Goal: Information Seeking & Learning: Learn about a topic

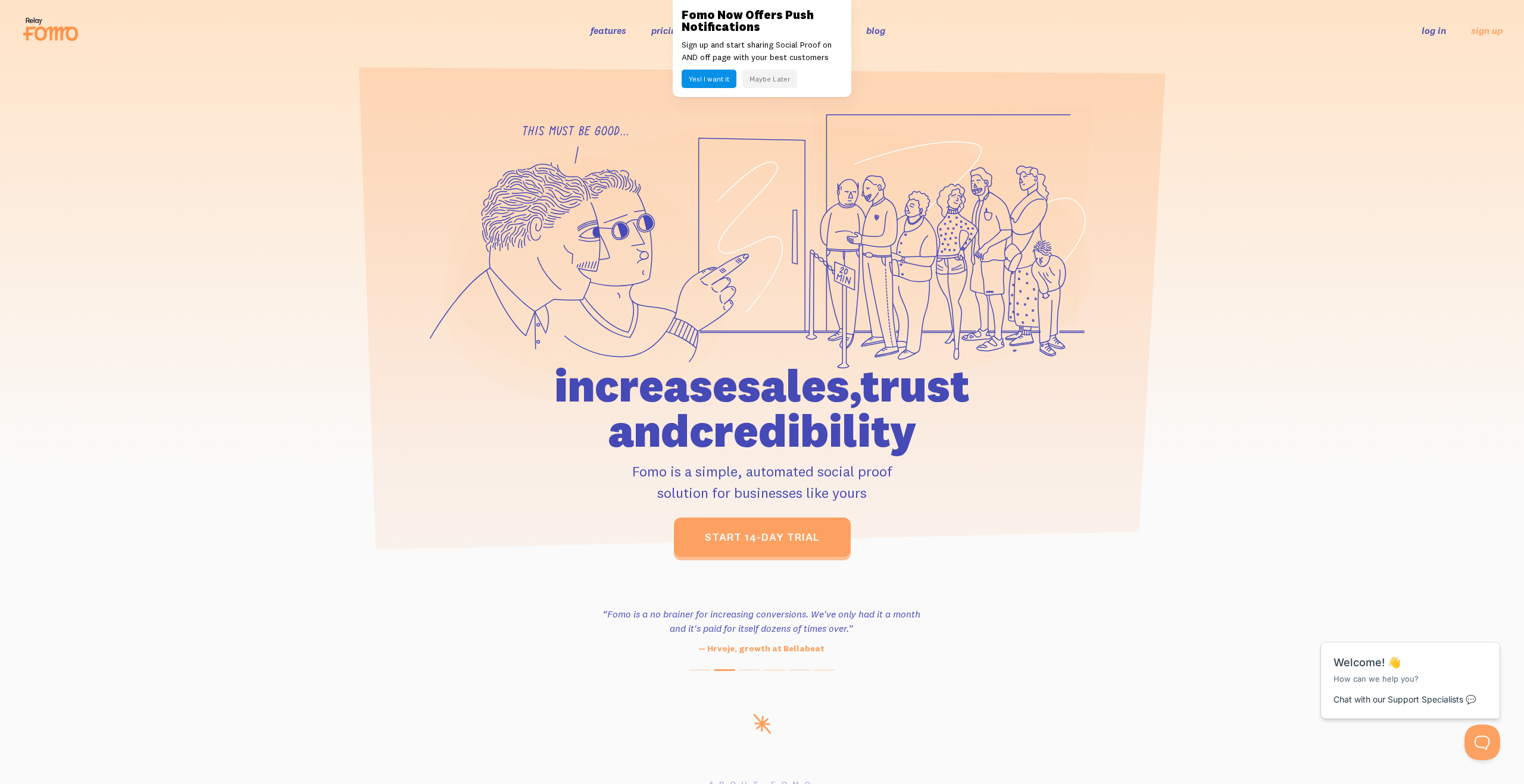
click at [762, 78] on button "Maybe Later" at bounding box center [769, 78] width 55 height 19
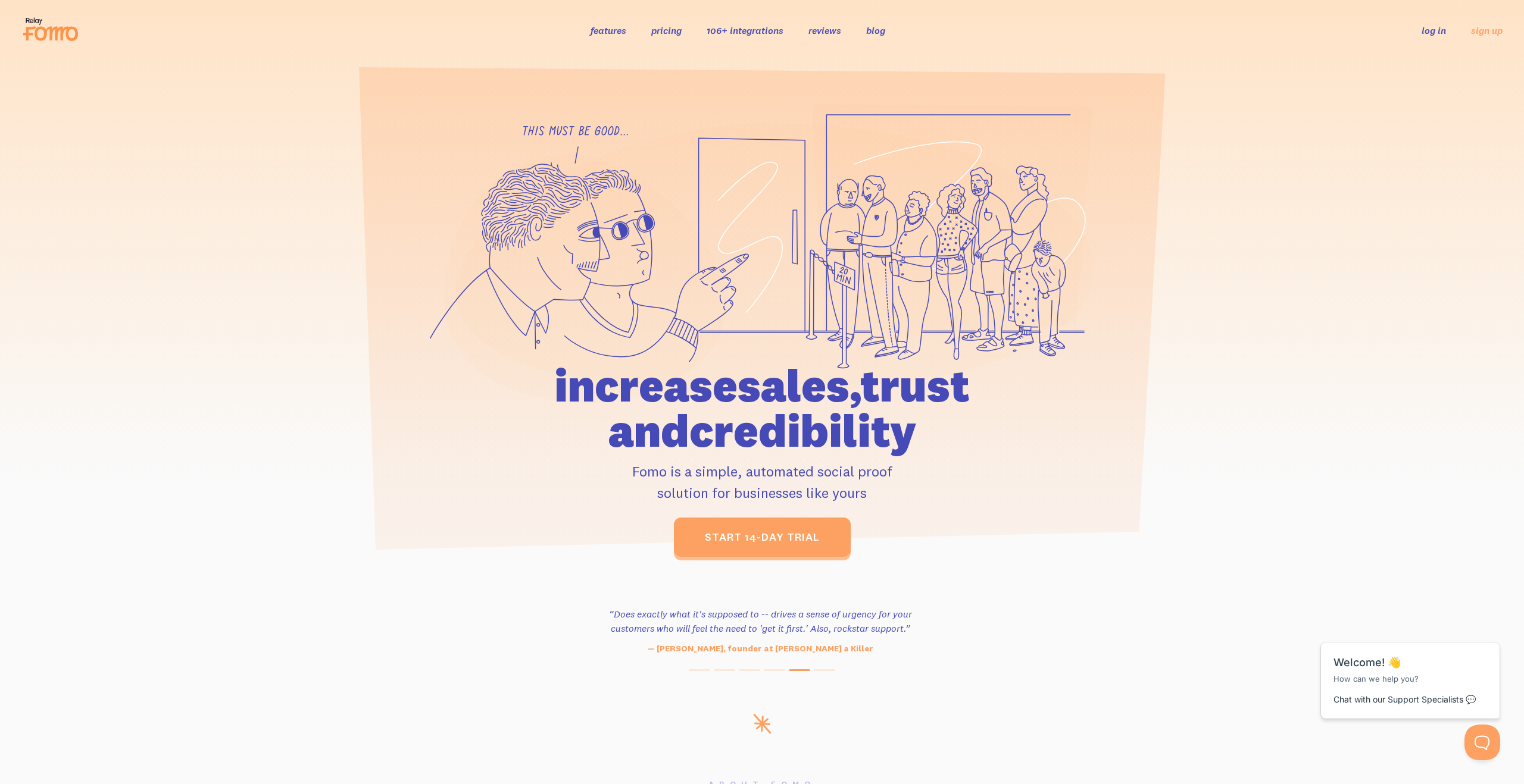
click at [621, 28] on link "features" at bounding box center [608, 31] width 36 height 12
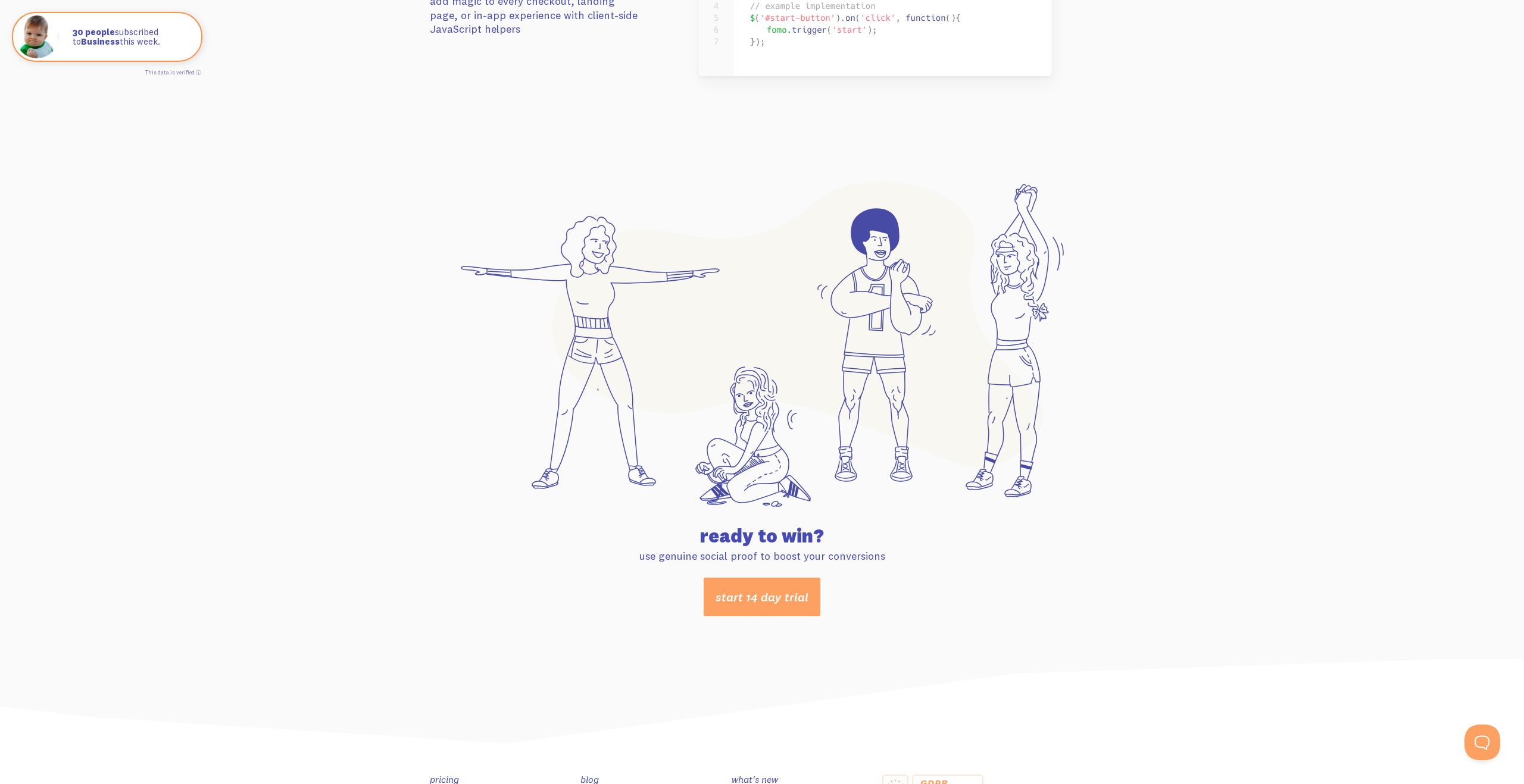
scroll to position [6039, 0]
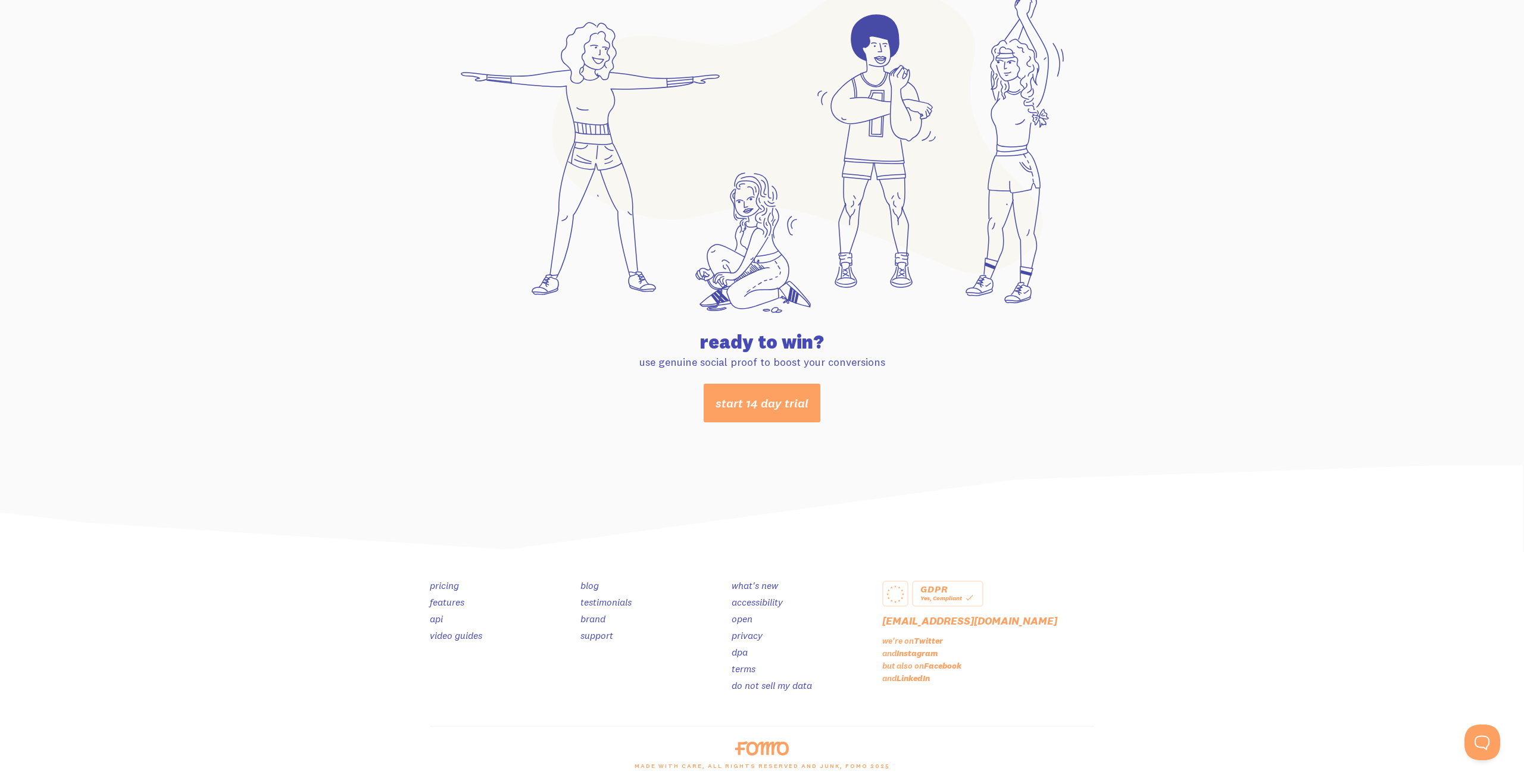
click at [593, 618] on link "brand" at bounding box center [593, 619] width 25 height 12
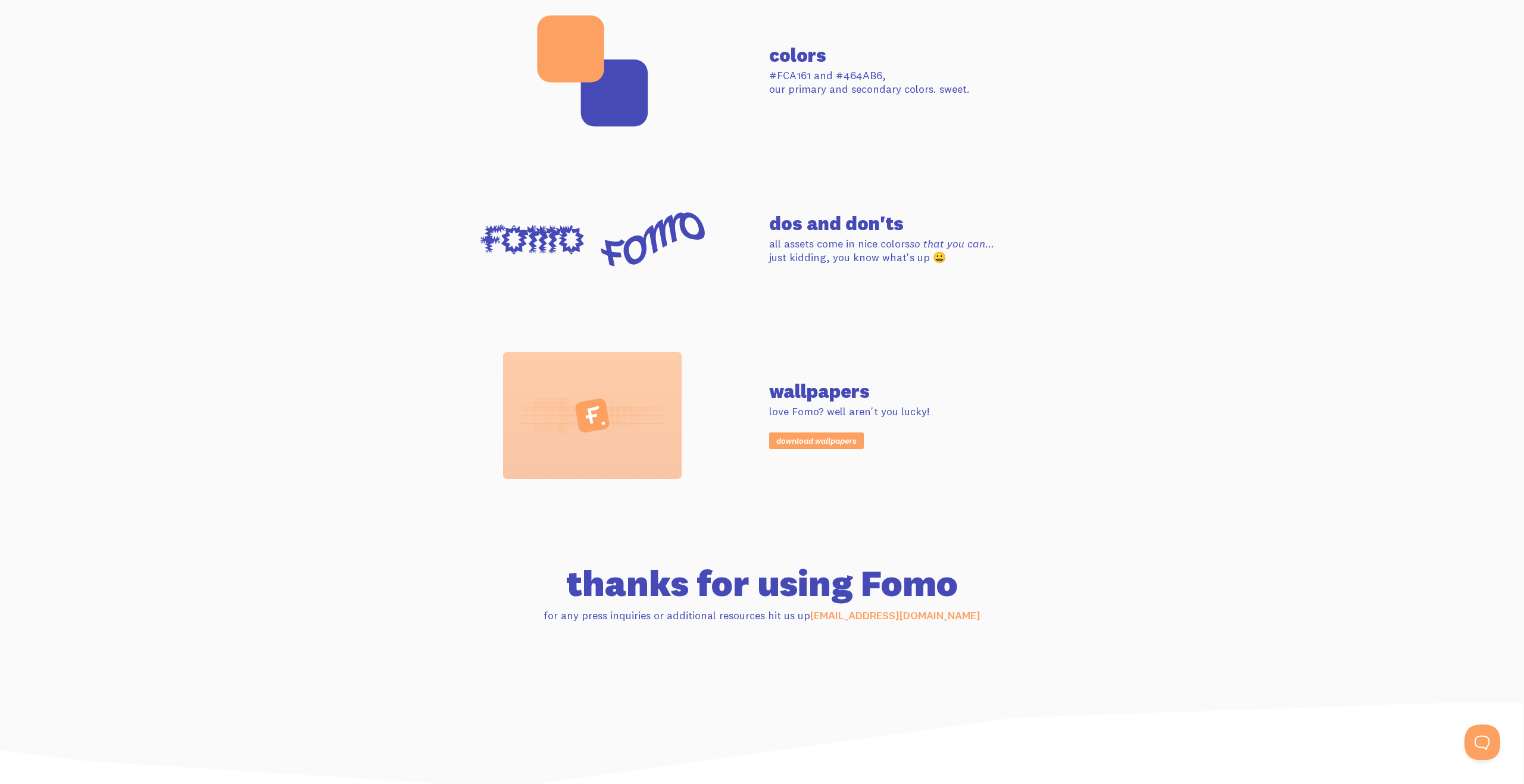
scroll to position [933, 0]
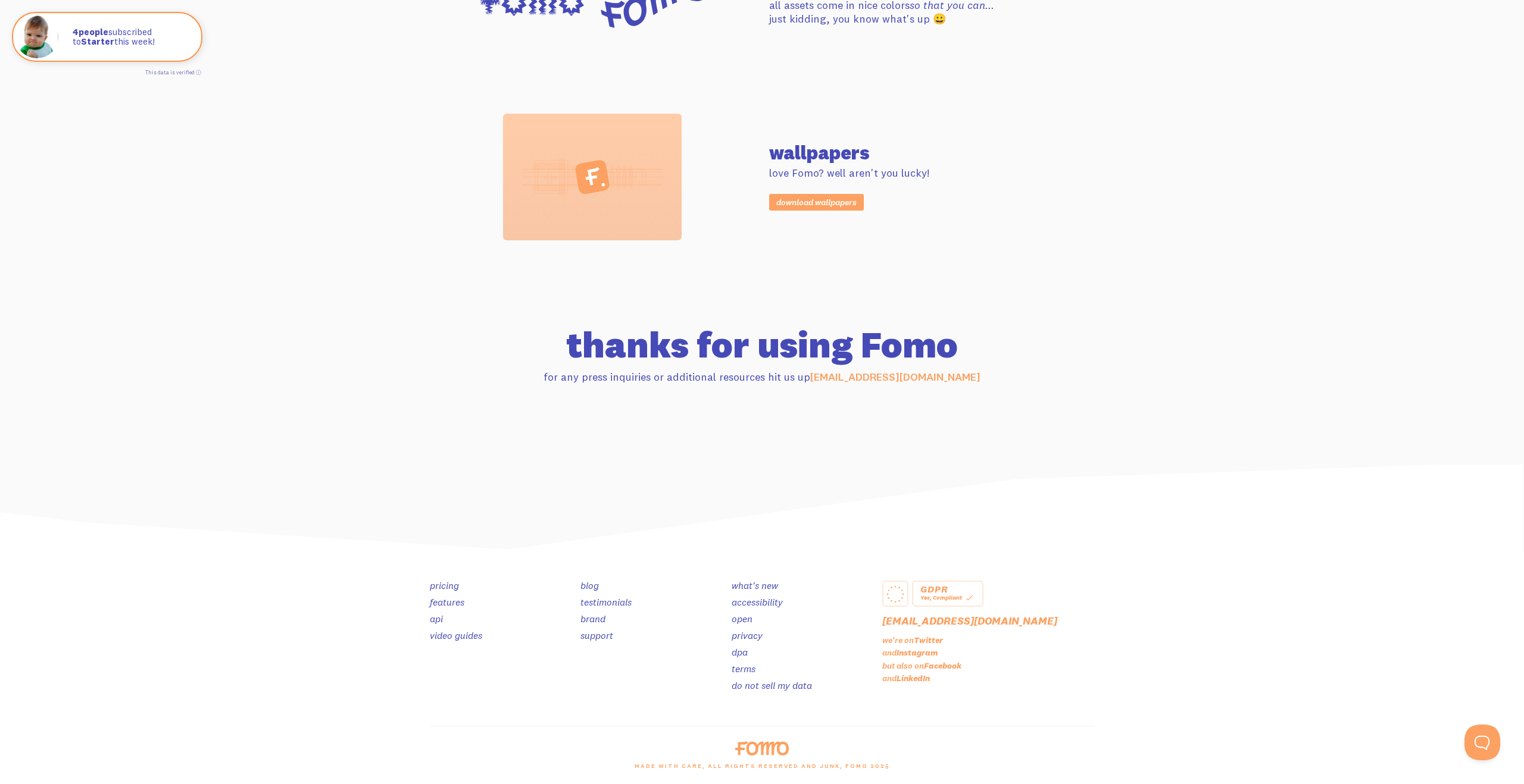
click at [446, 586] on link "pricing" at bounding box center [443, 585] width 29 height 12
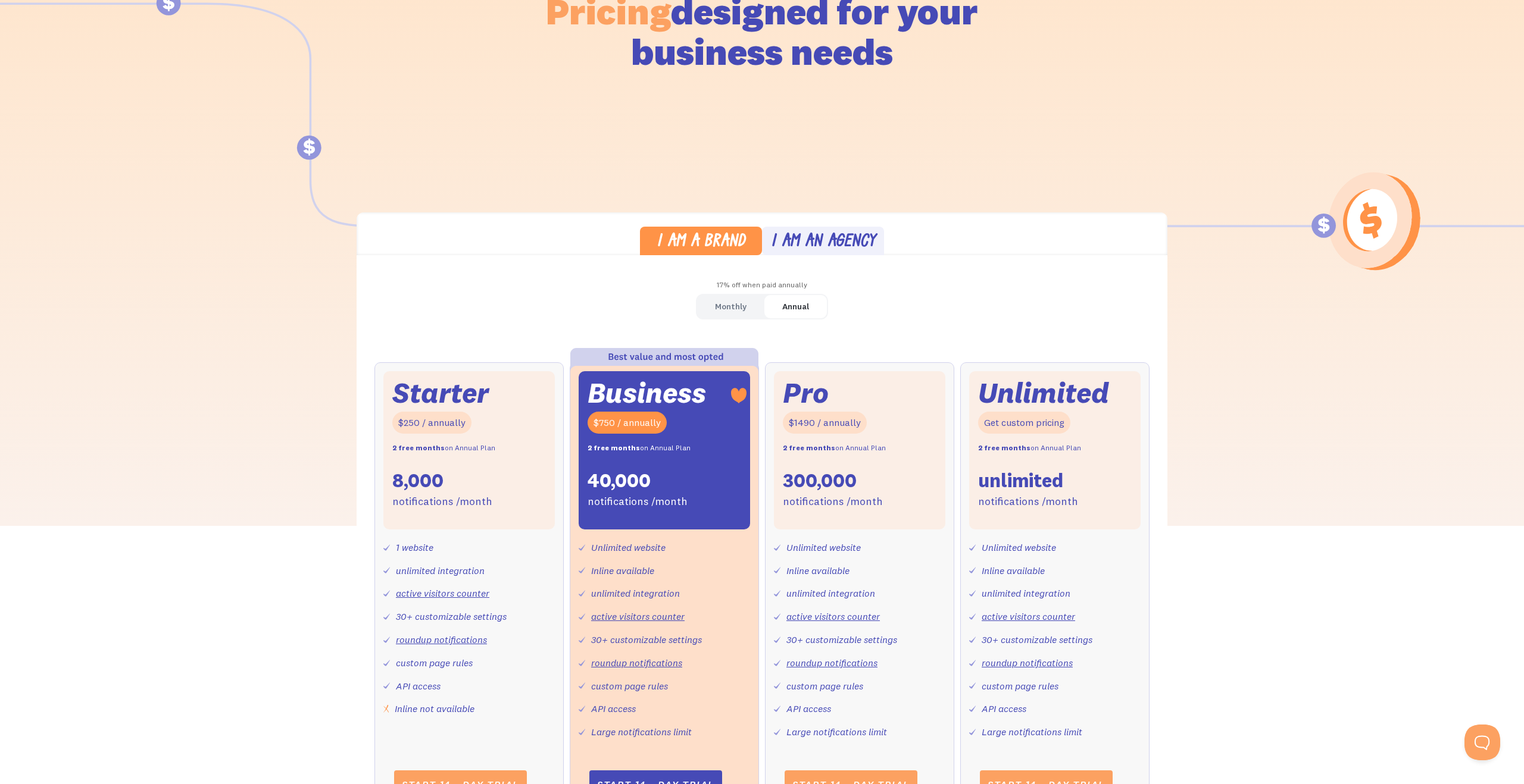
scroll to position [160, 0]
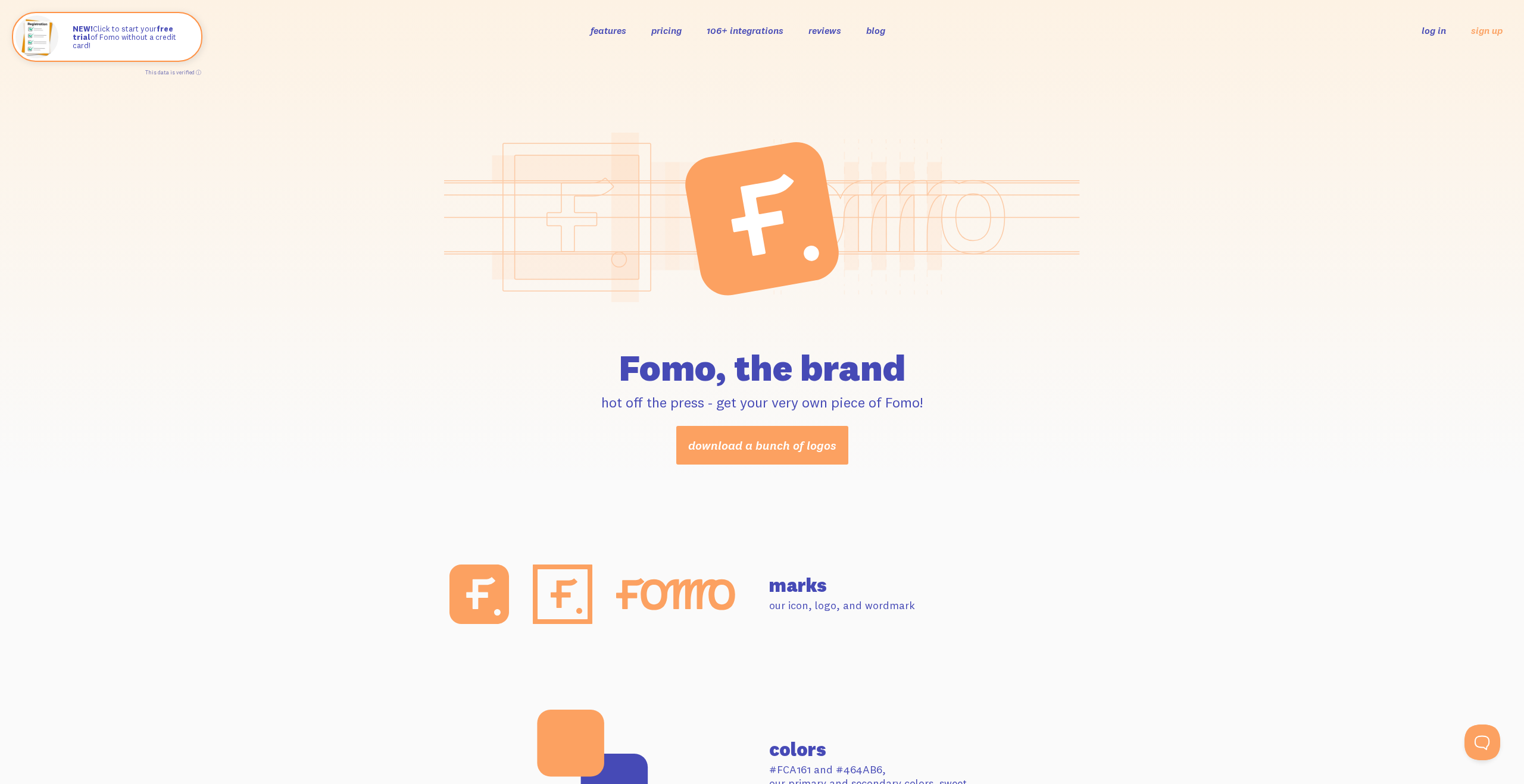
click at [752, 34] on link "106+ integrations" at bounding box center [745, 31] width 77 height 12
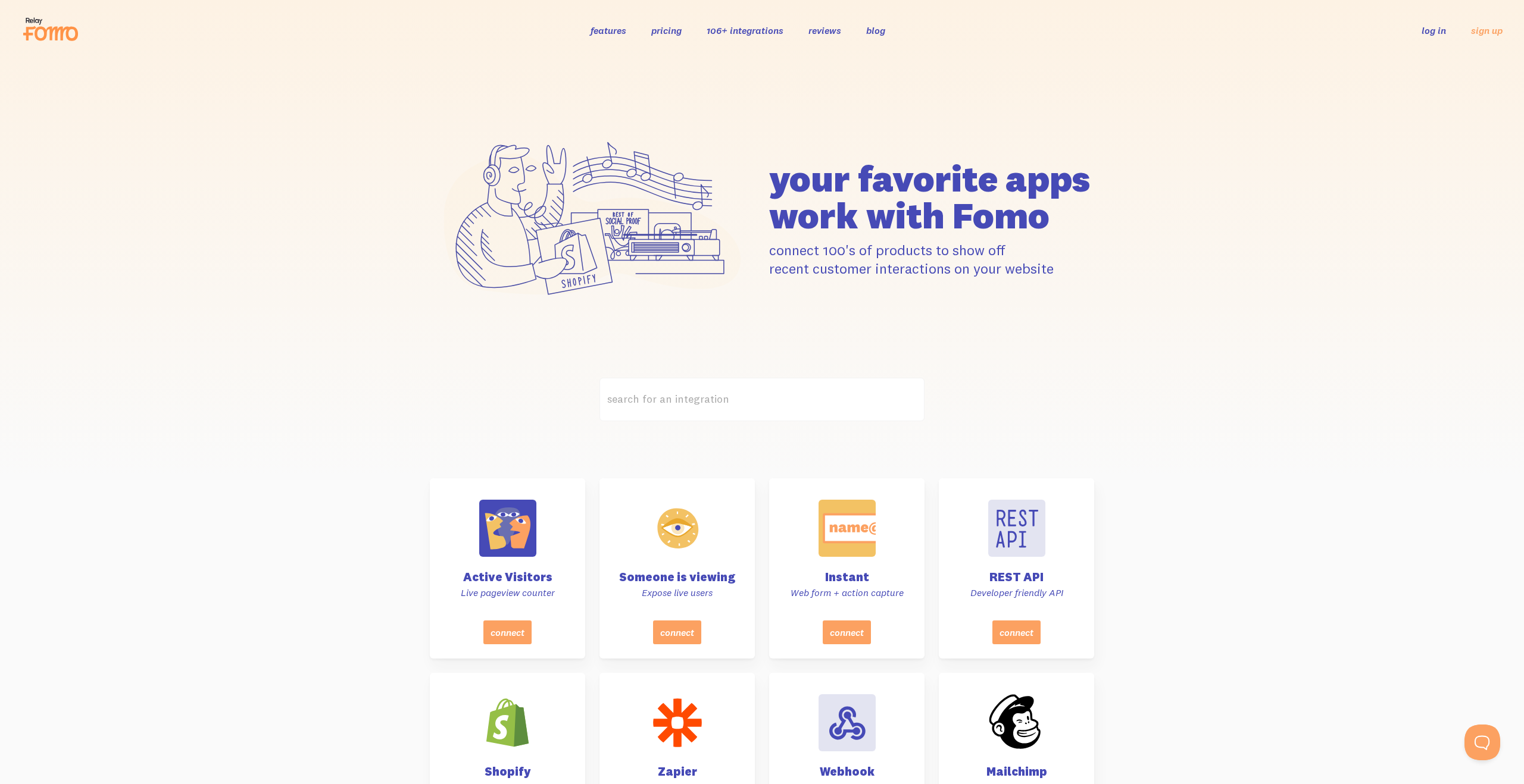
click at [850, 19] on div "features pricing 106+ integrations reviews blog log in sign up log in sign up" at bounding box center [762, 30] width 1481 height 32
click at [811, 34] on link "reviews" at bounding box center [824, 31] width 33 height 12
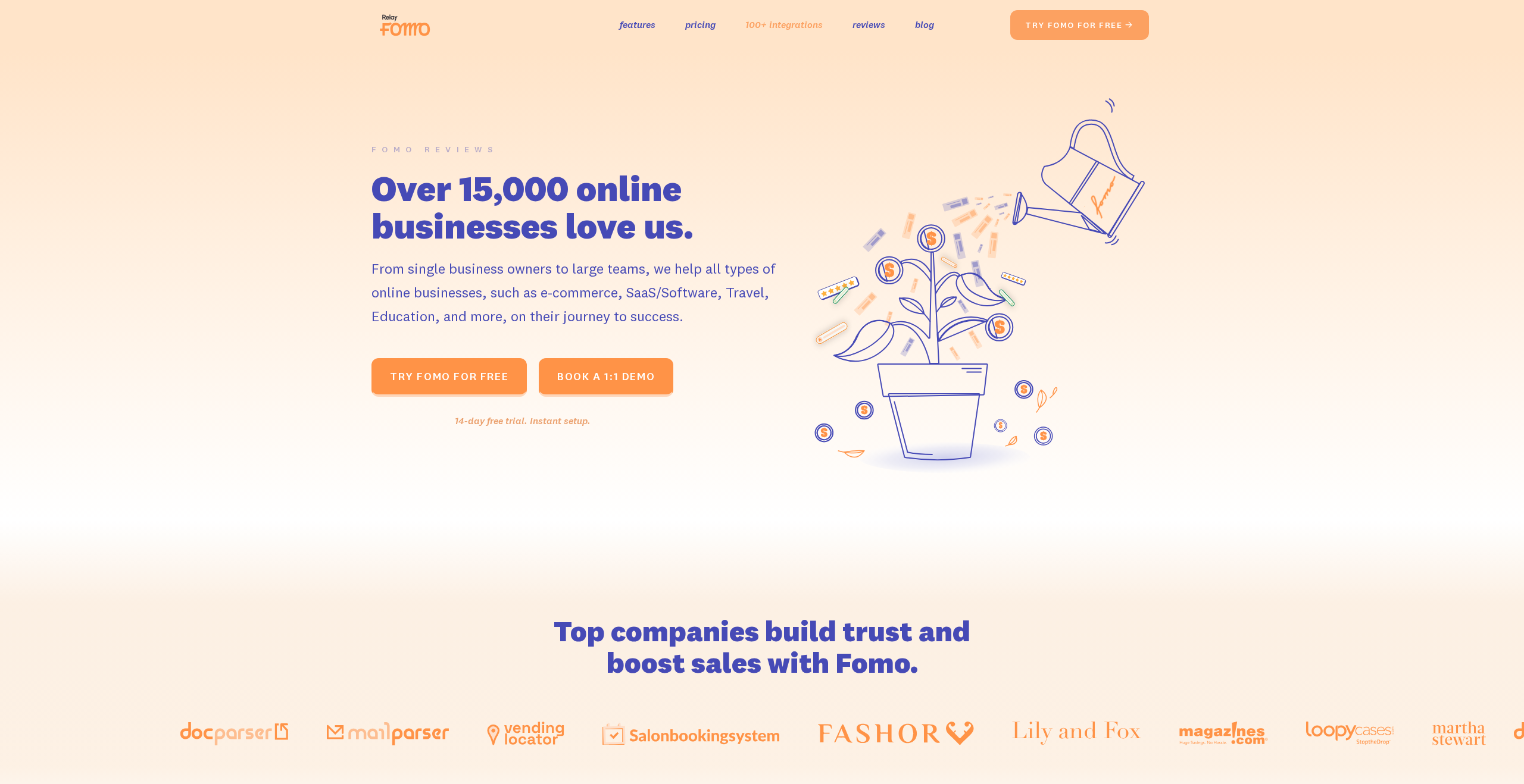
click at [807, 25] on link "100+ integrations" at bounding box center [784, 24] width 78 height 17
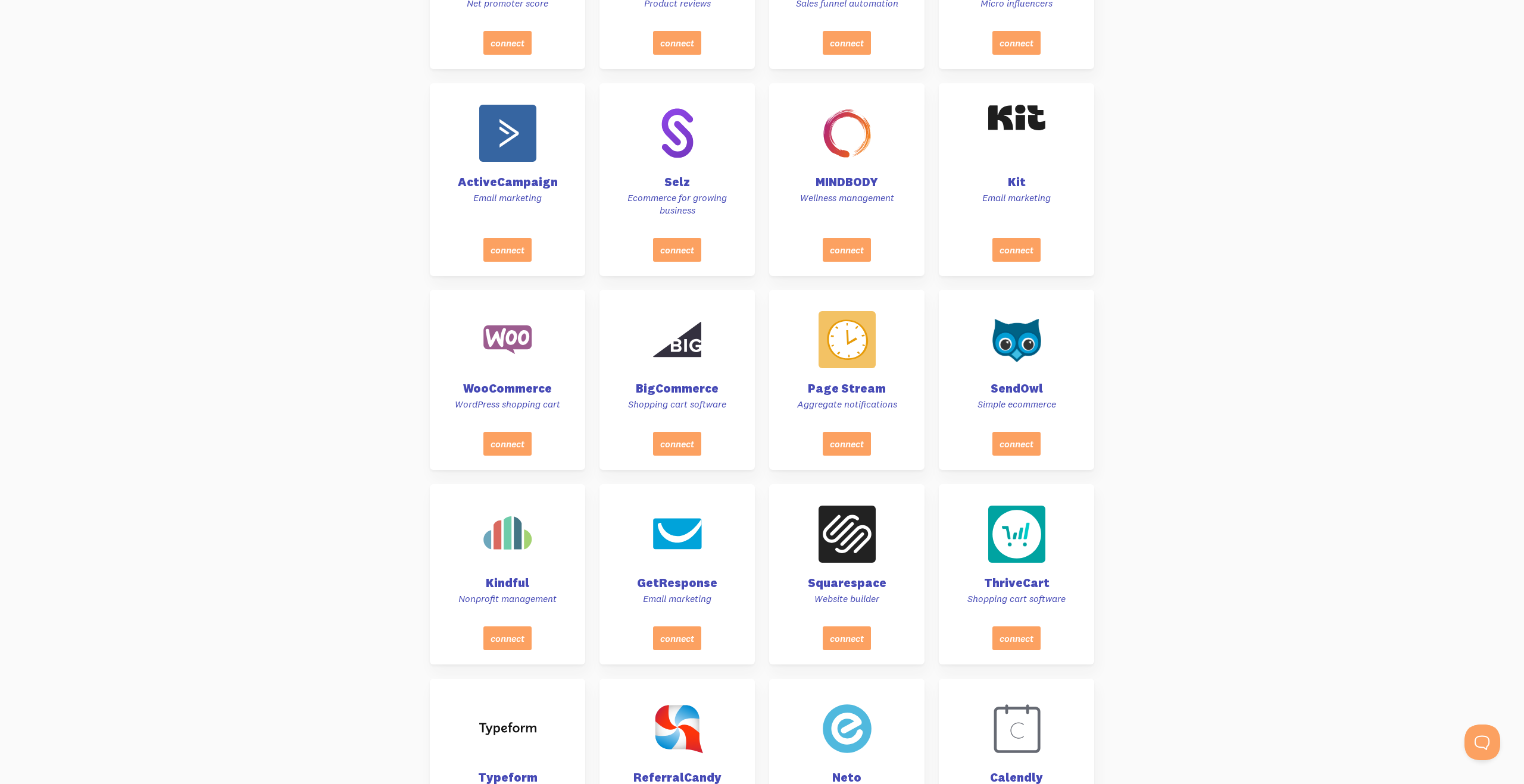
scroll to position [2313, 0]
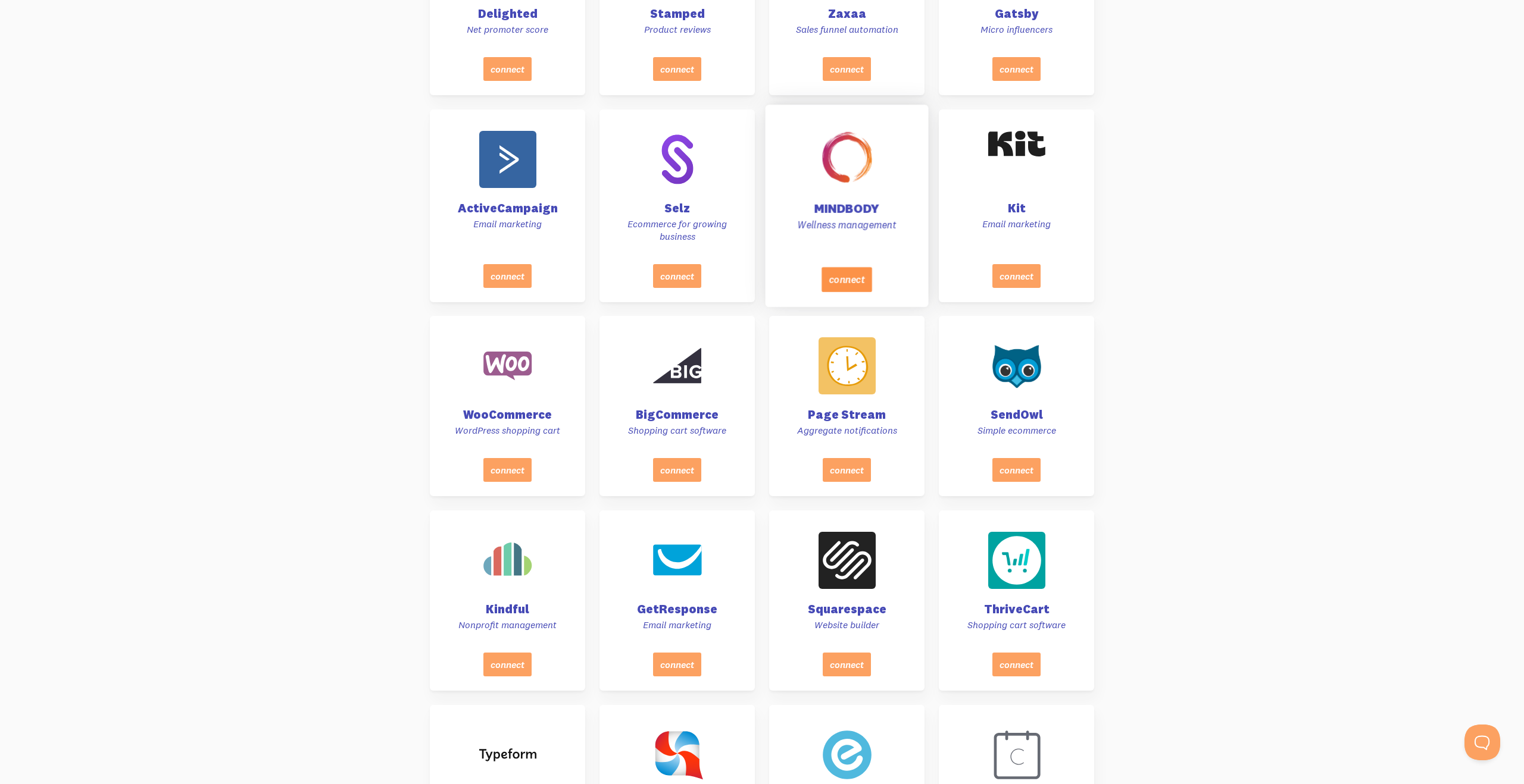
click at [833, 285] on button "connect" at bounding box center [846, 278] width 51 height 25
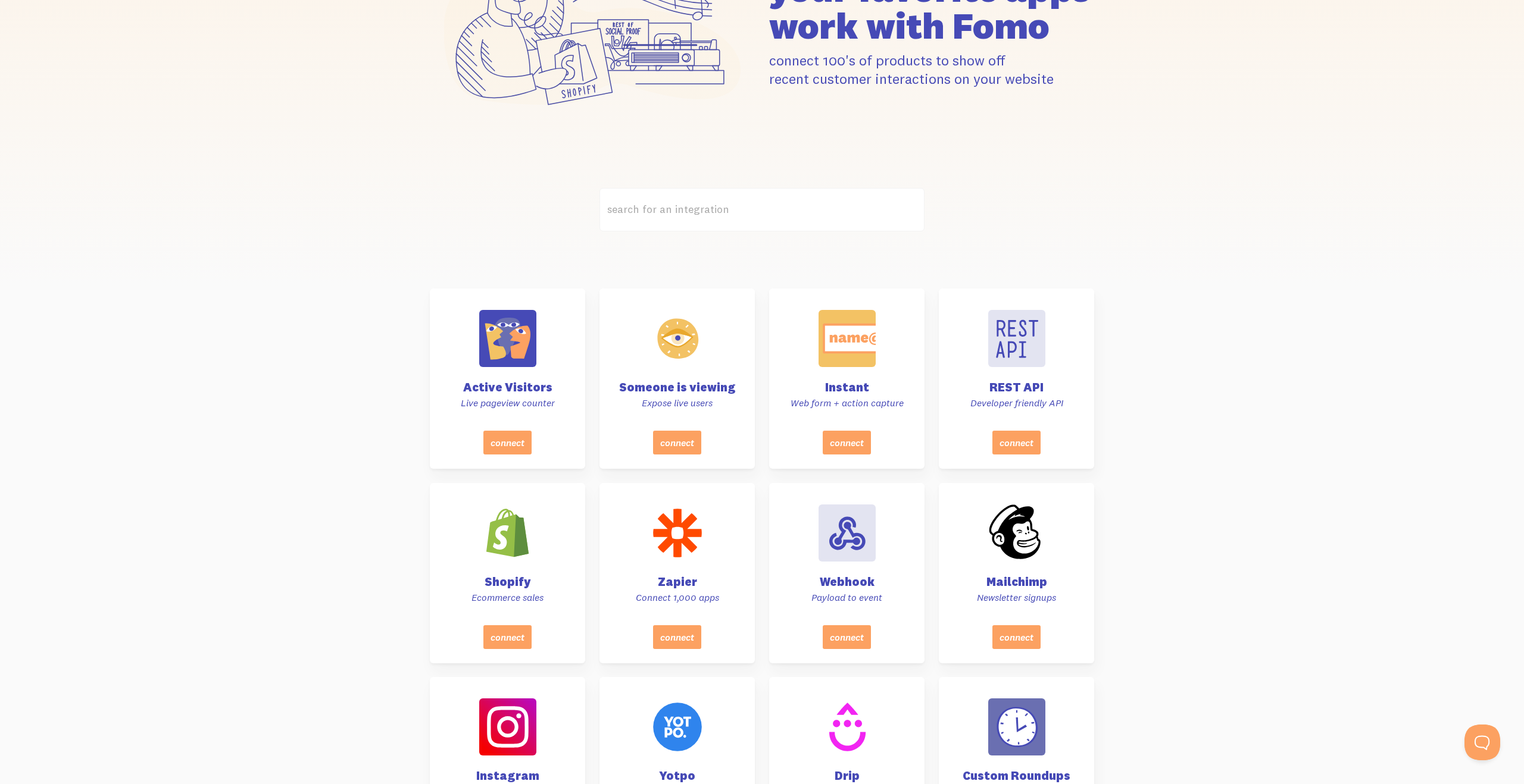
scroll to position [0, 0]
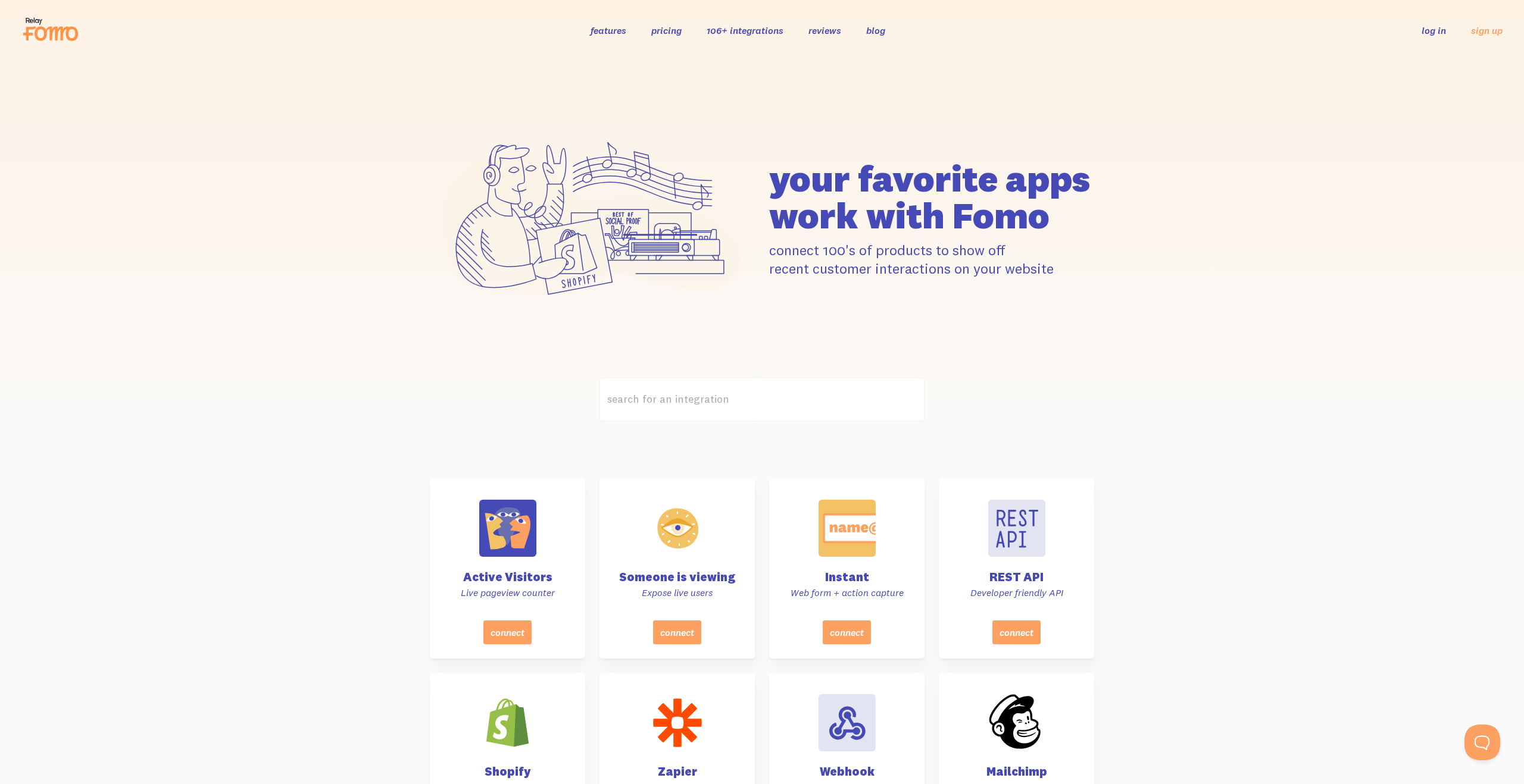
click at [838, 33] on link "reviews" at bounding box center [824, 31] width 33 height 12
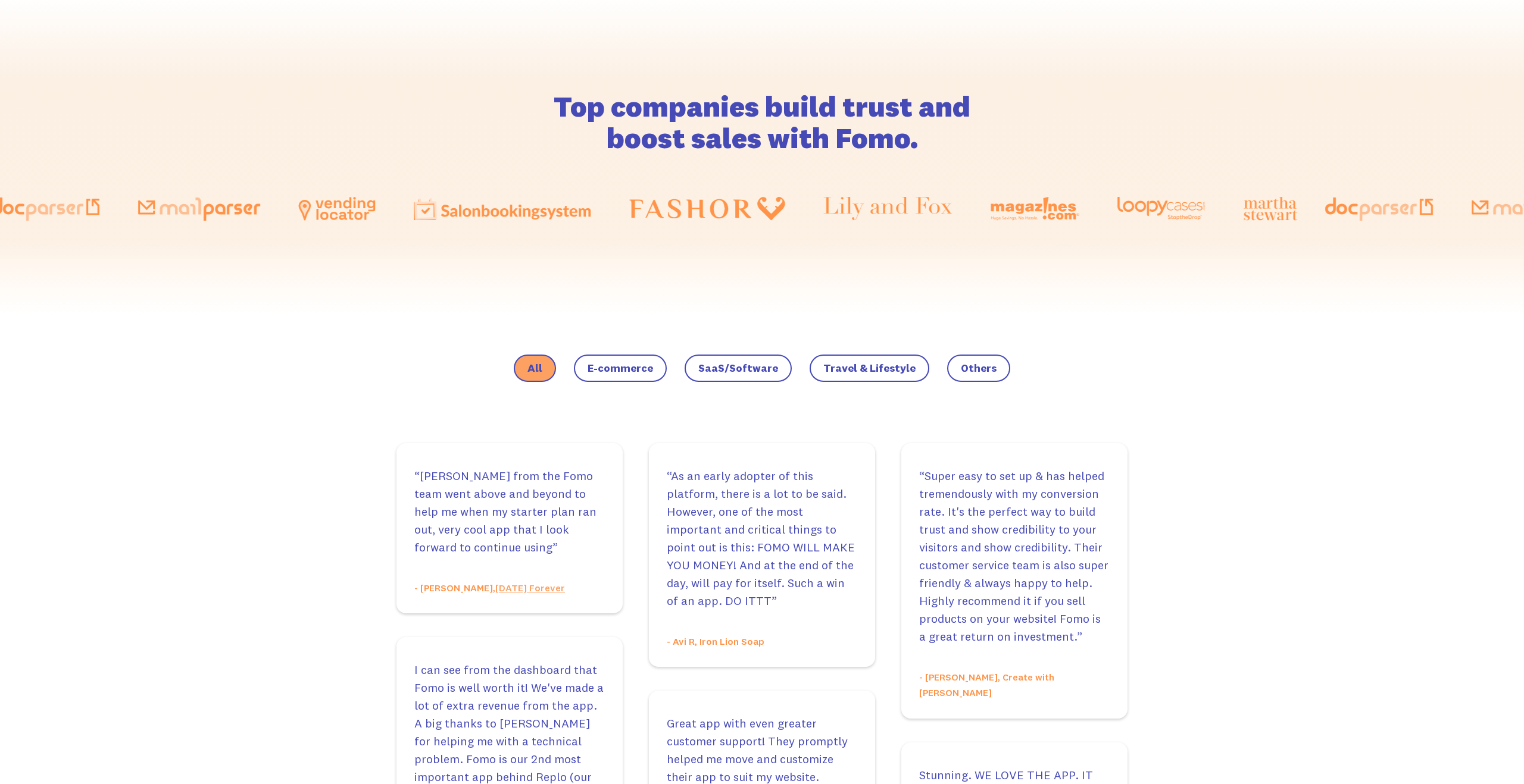
scroll to position [529, 0]
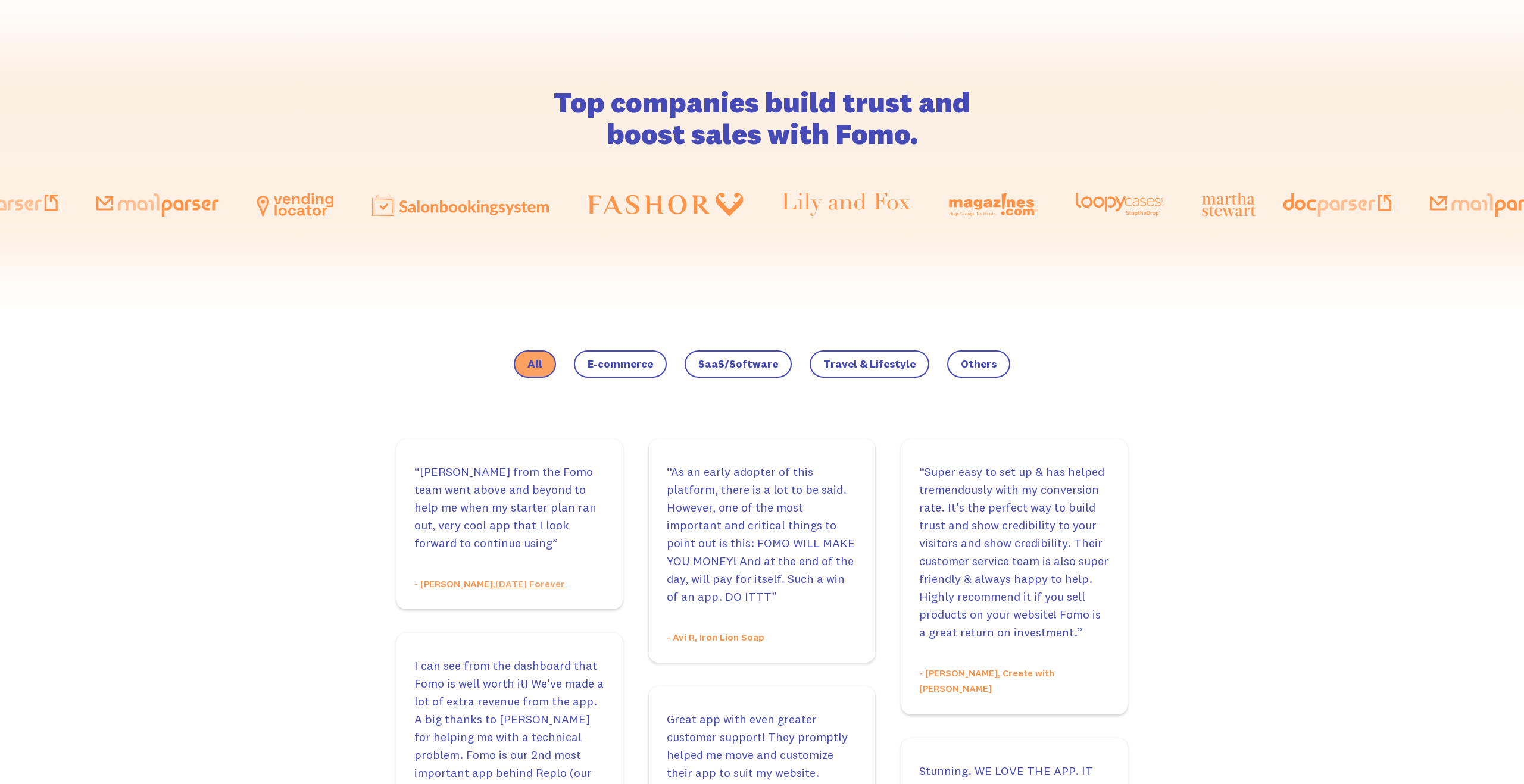
click at [667, 369] on div "E-commerce" at bounding box center [619, 366] width 92 height 31
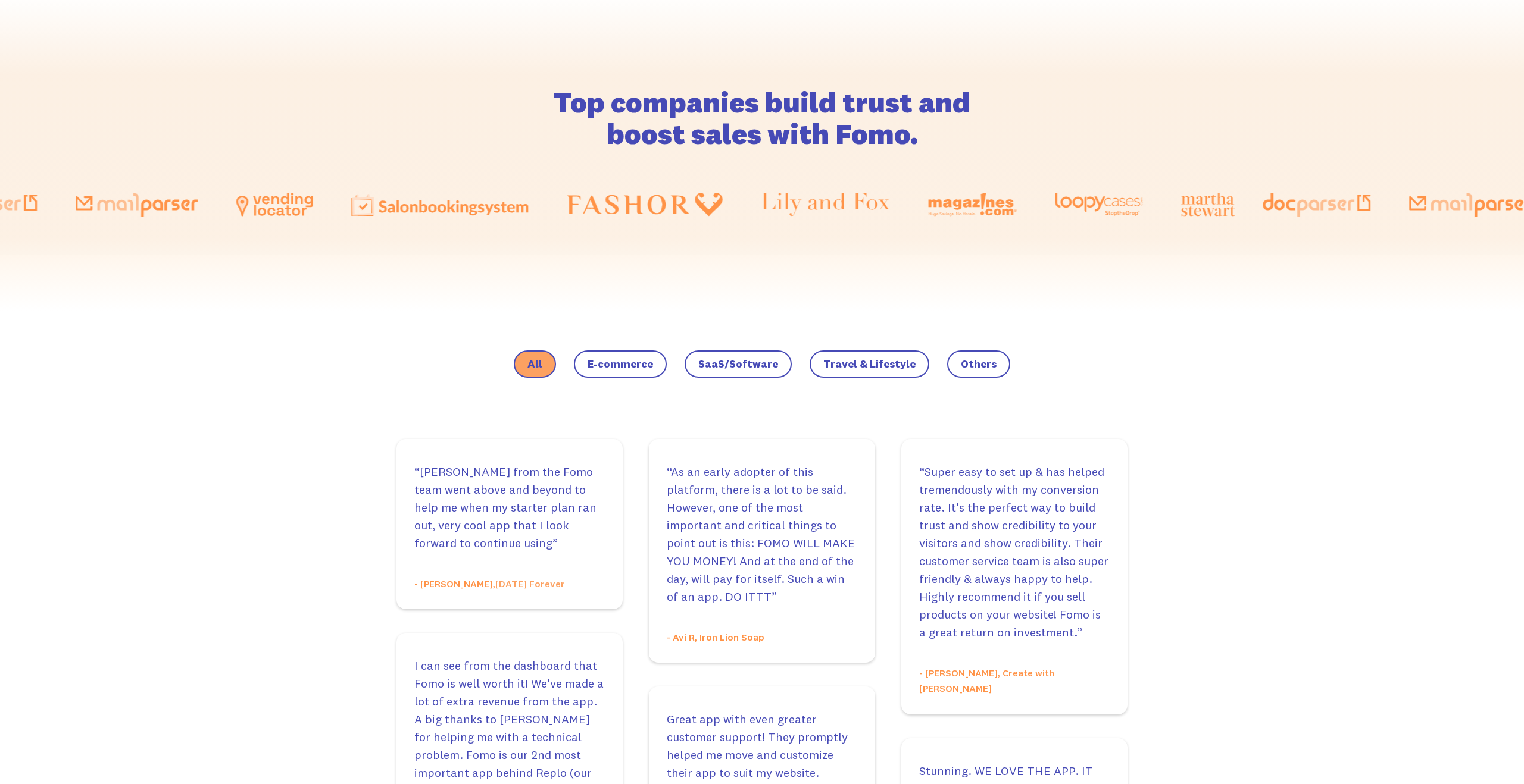
click at [607, 368] on span "E-commerce" at bounding box center [620, 365] width 66 height 12
click at [0, 0] on input "E-commerce" at bounding box center [0, 0] width 0 height 0
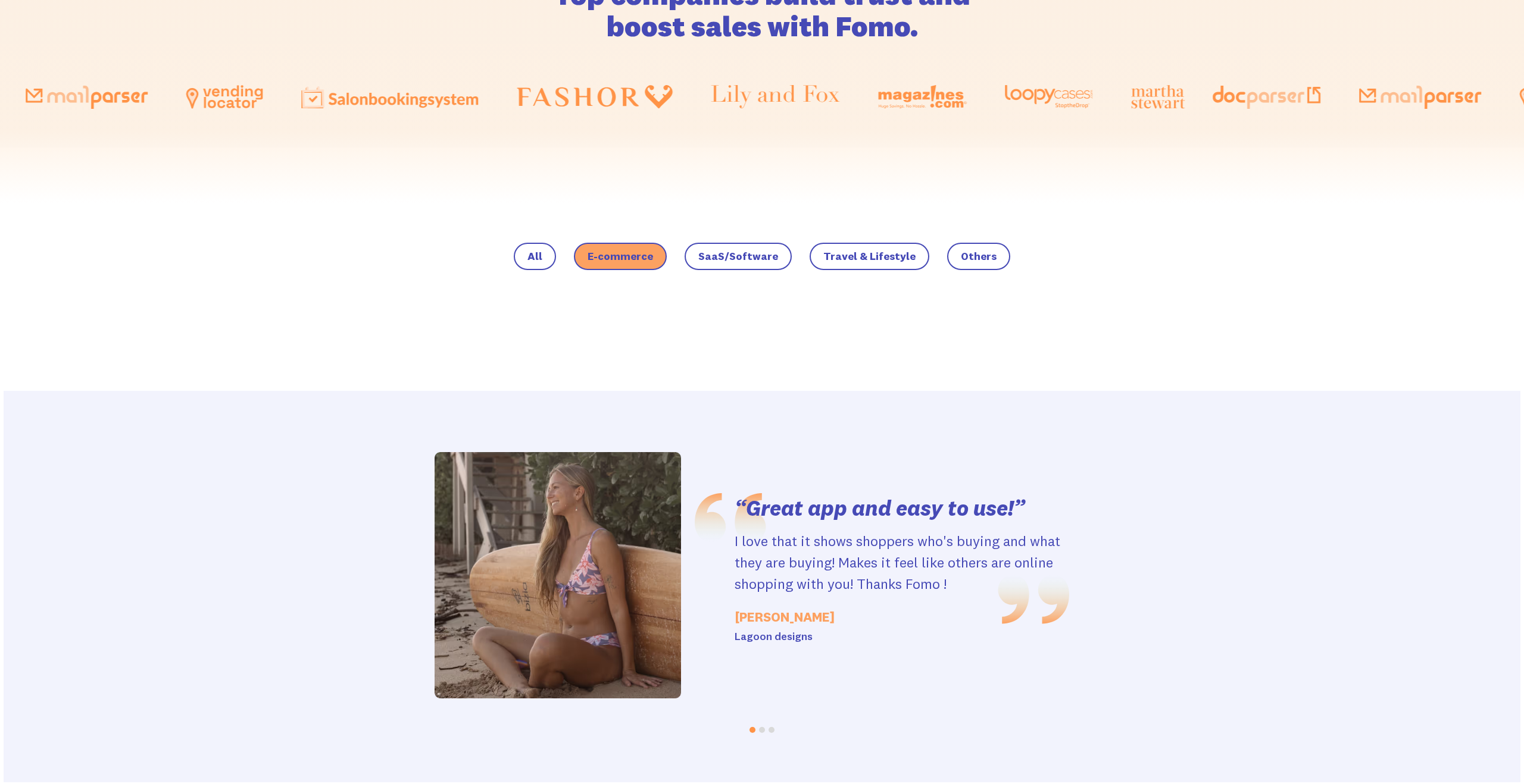
scroll to position [688, 0]
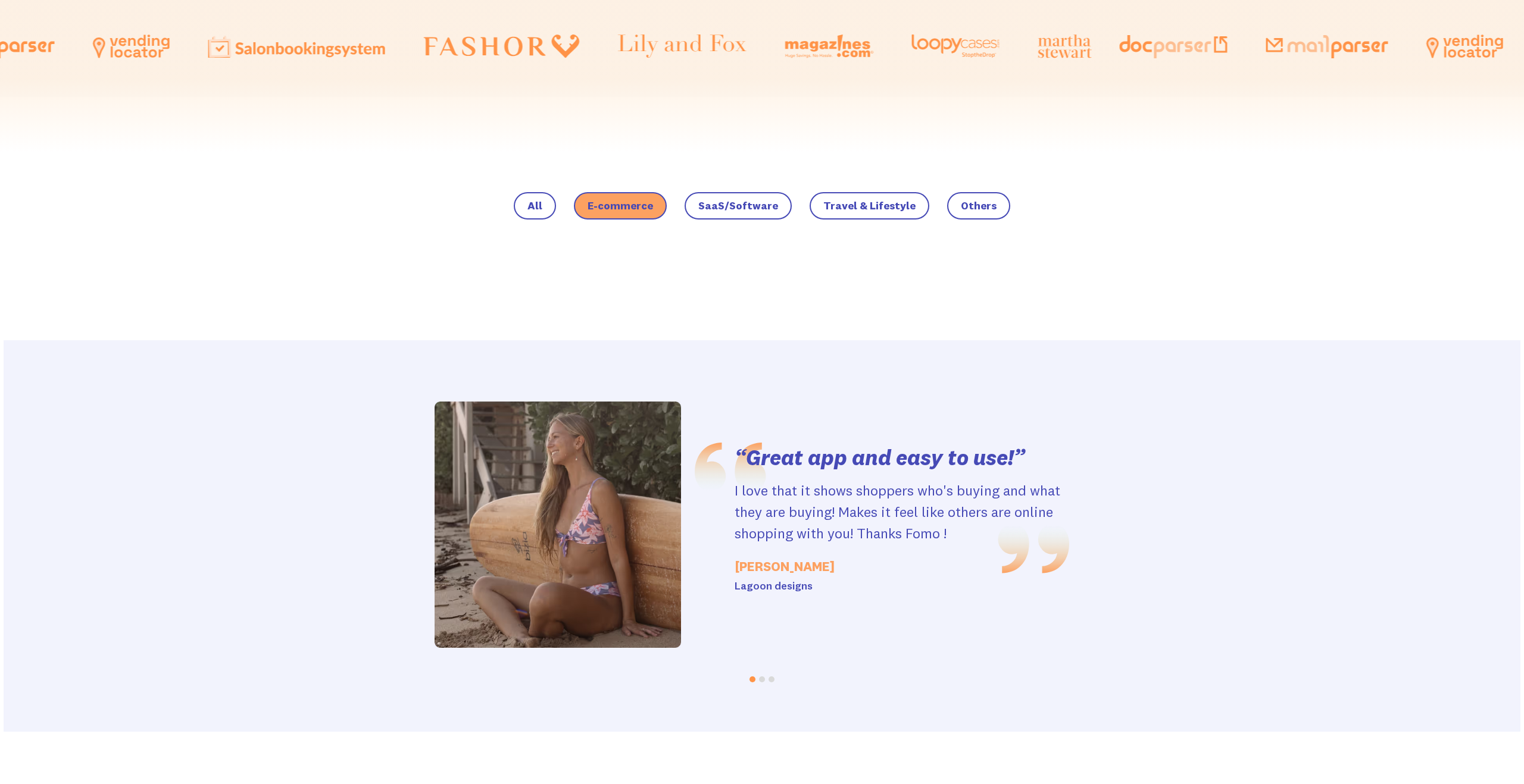
click at [760, 683] on li at bounding box center [762, 679] width 10 height 11
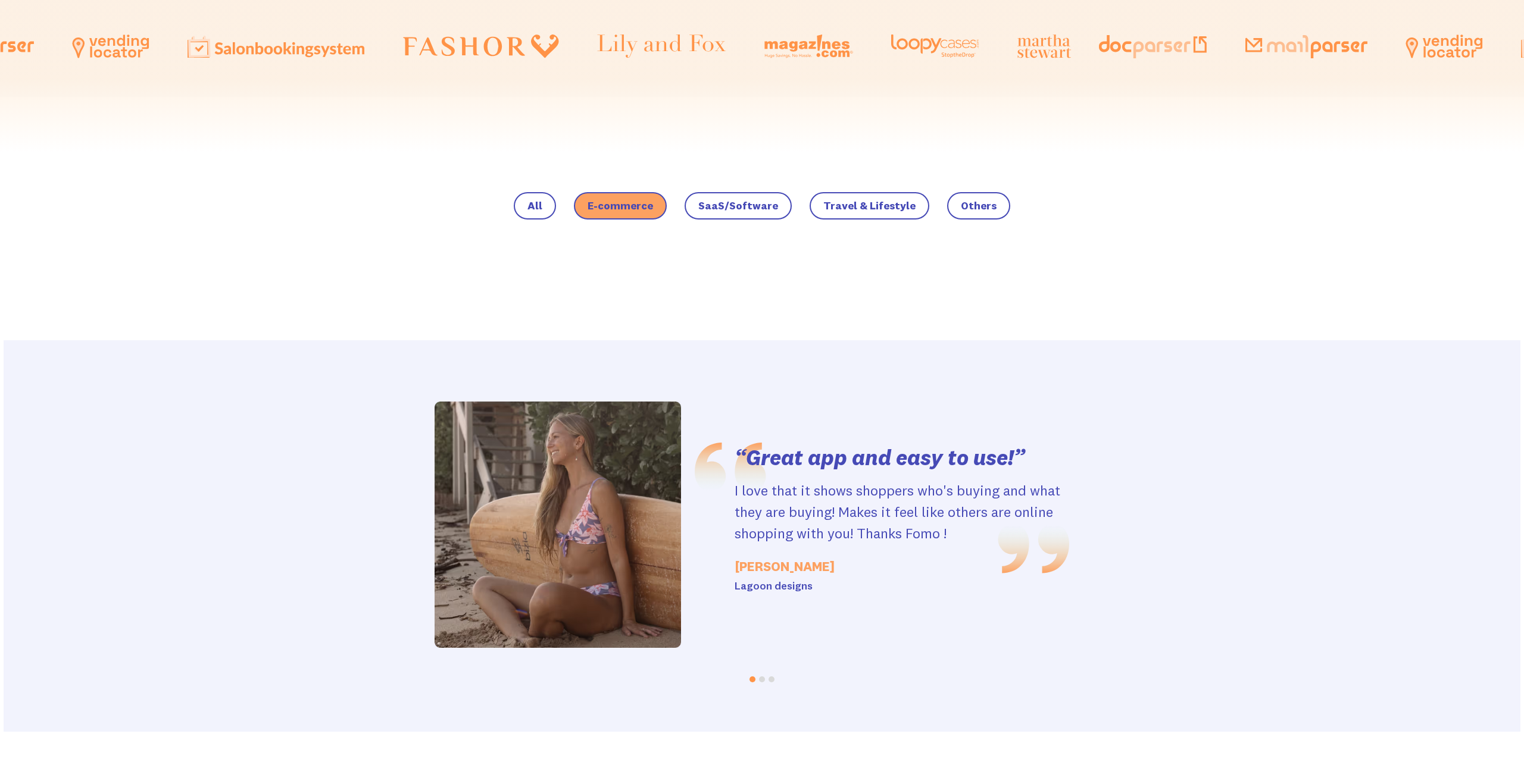
click at [762, 682] on button "Go to slide 2" at bounding box center [762, 680] width 6 height 6
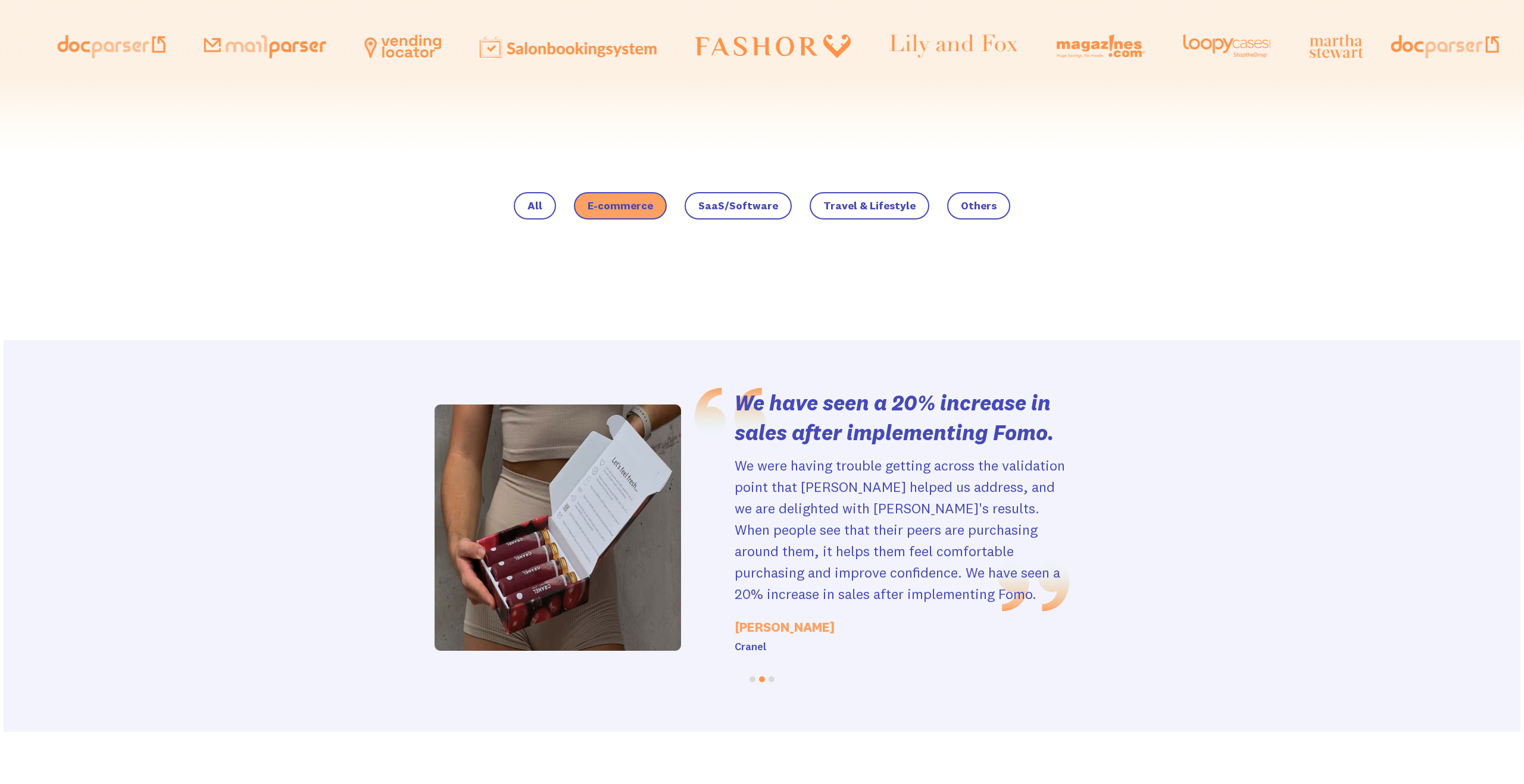
click at [769, 681] on button "Go to slide 3" at bounding box center [771, 680] width 6 height 6
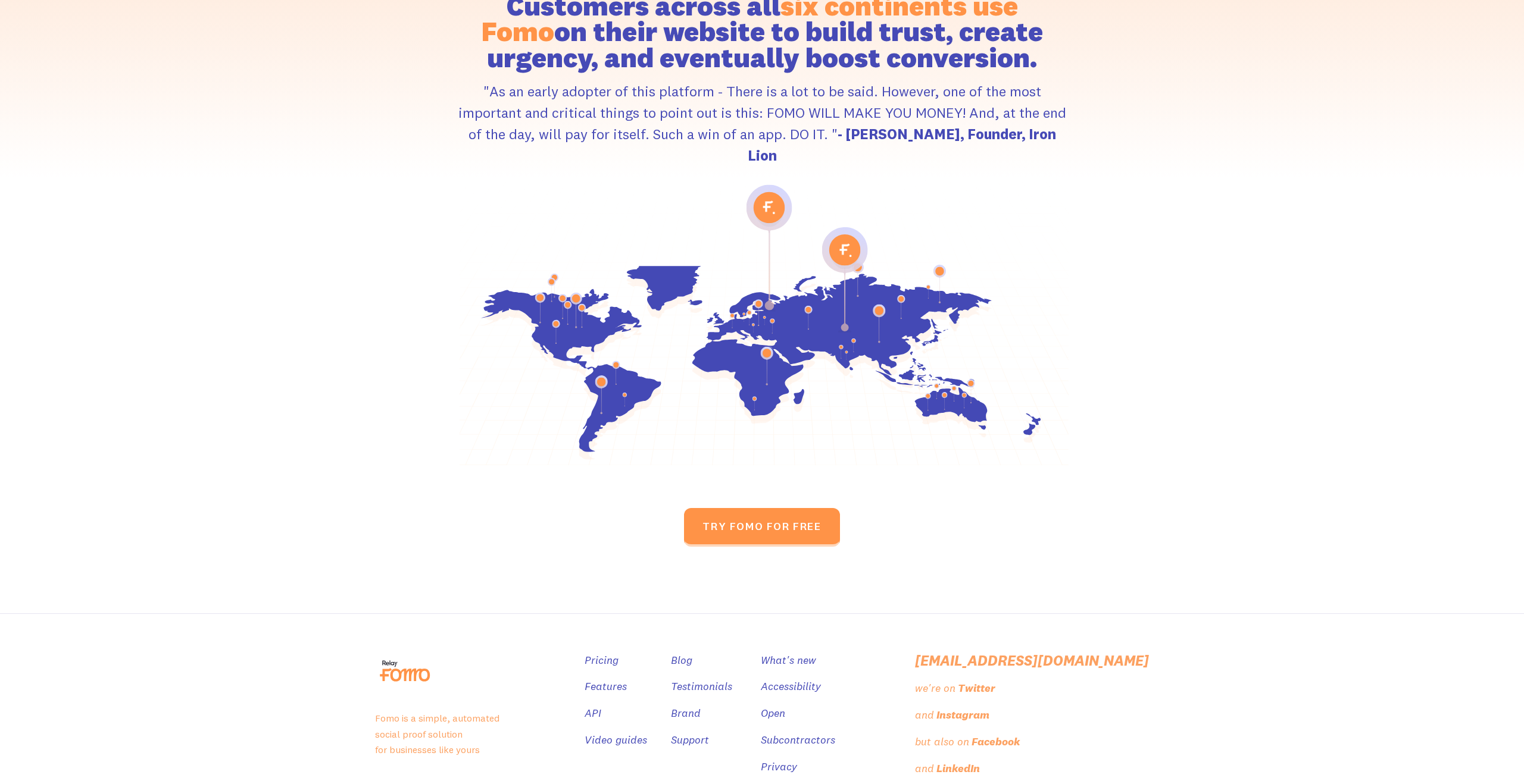
scroll to position [1733, 0]
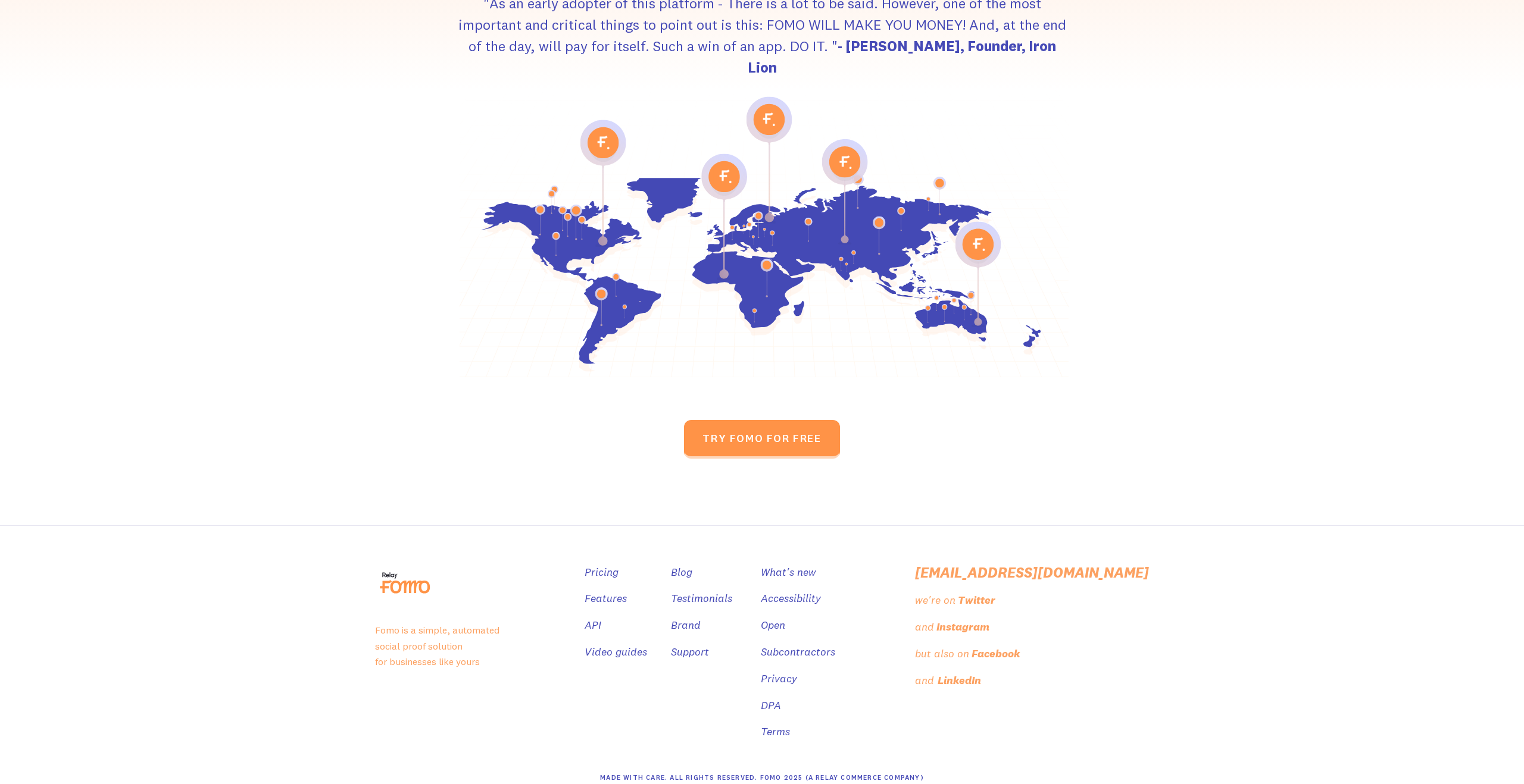
click at [981, 673] on div "LinkedIn" at bounding box center [959, 681] width 44 height 17
